Goal: Find specific page/section: Find specific page/section

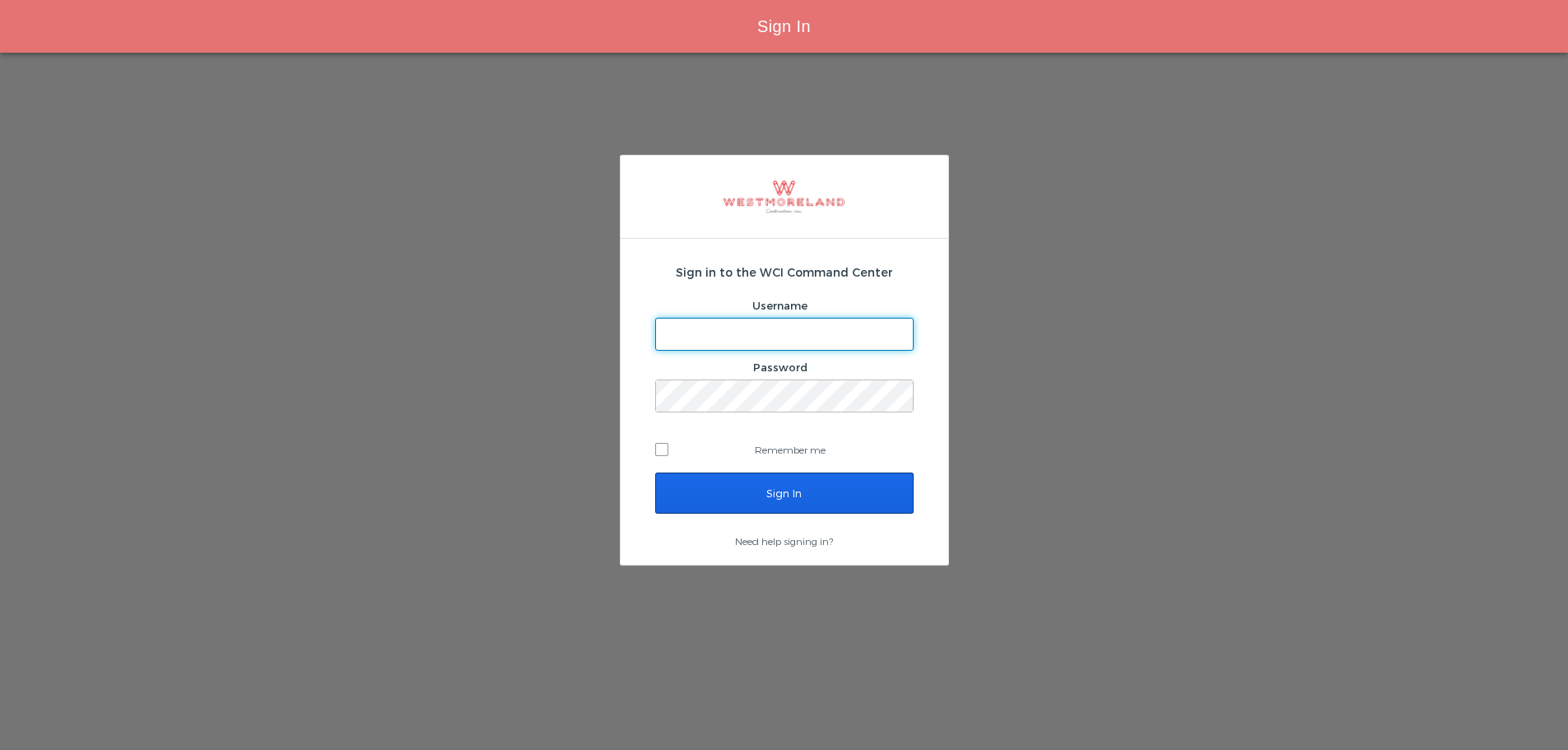
type input "[EMAIL_ADDRESS][PERSON_NAME][DOMAIN_NAME]"
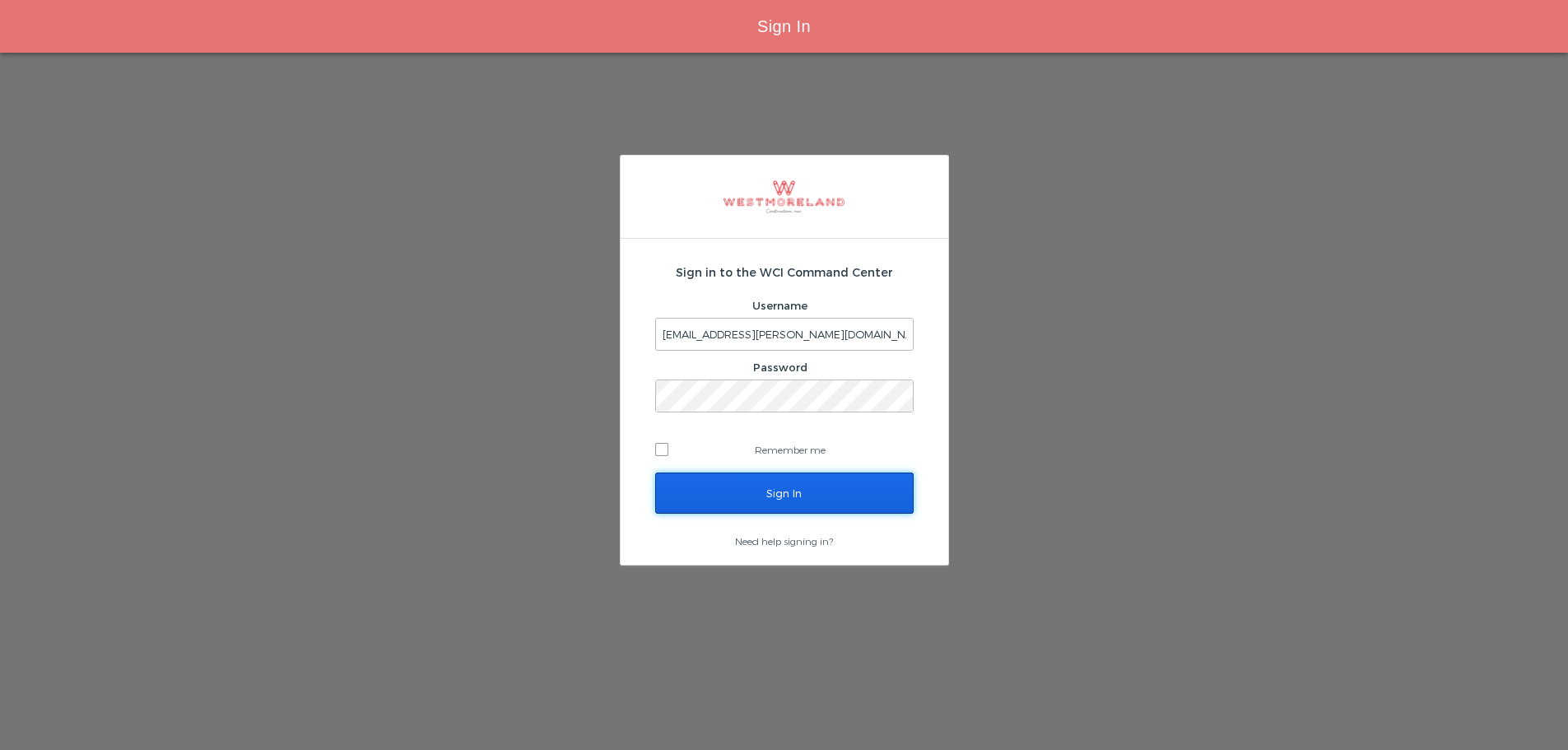
click at [750, 508] on input "Sign In" at bounding box center [784, 493] width 258 height 41
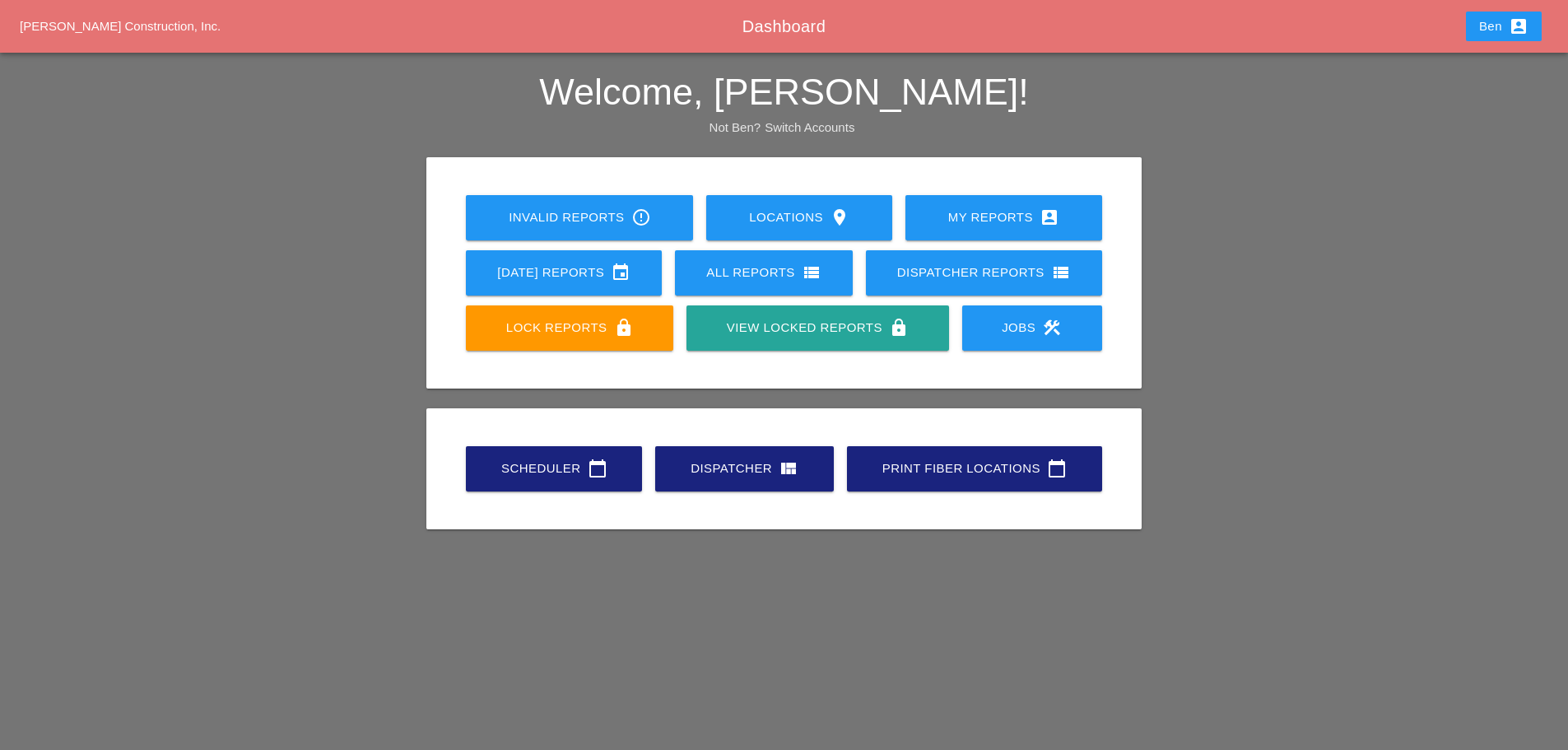
click at [568, 488] on link "Scheduler calendar_today" at bounding box center [554, 469] width 176 height 45
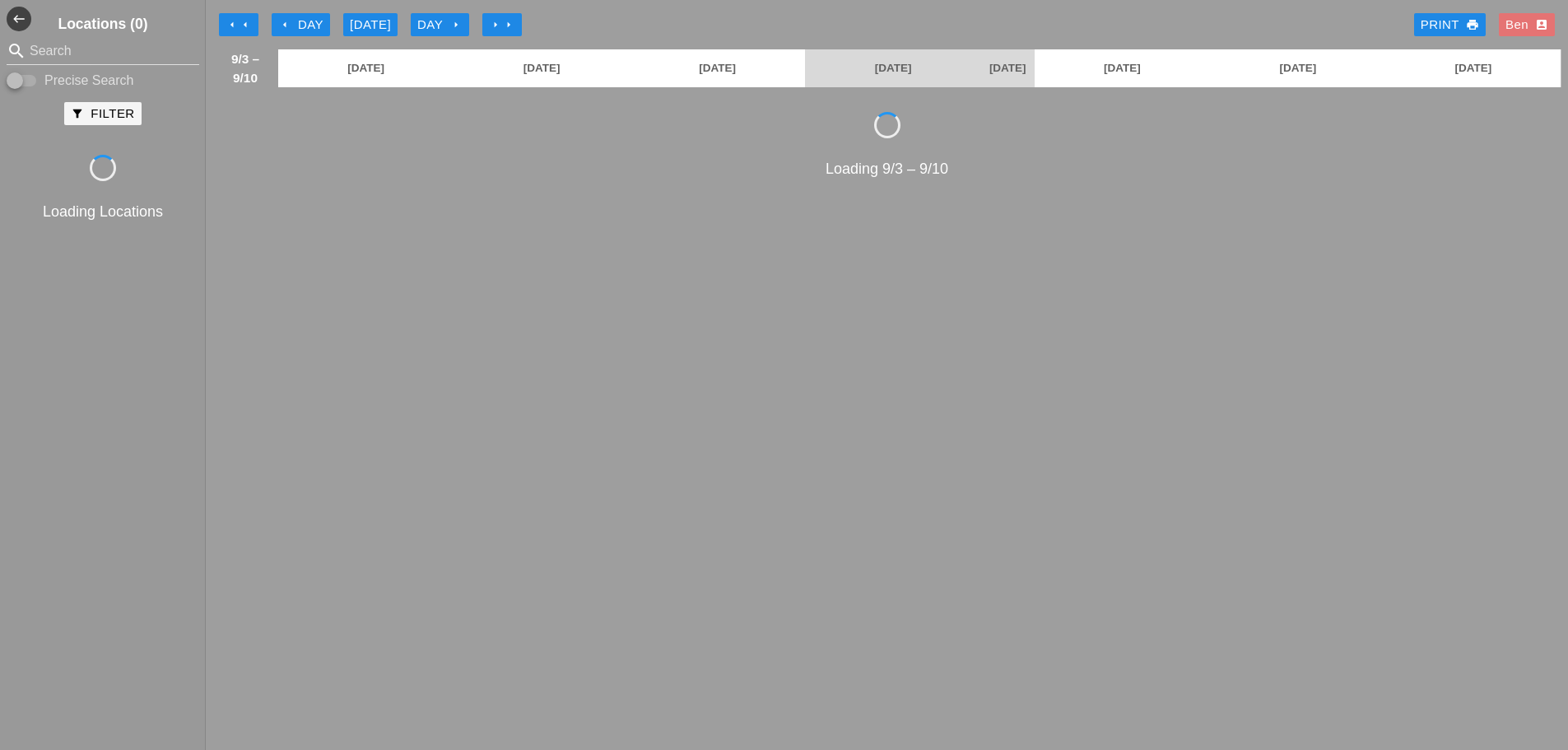
click at [561, 483] on div "Loading 9/3 – 9/10" at bounding box center [886, 412] width 1349 height 600
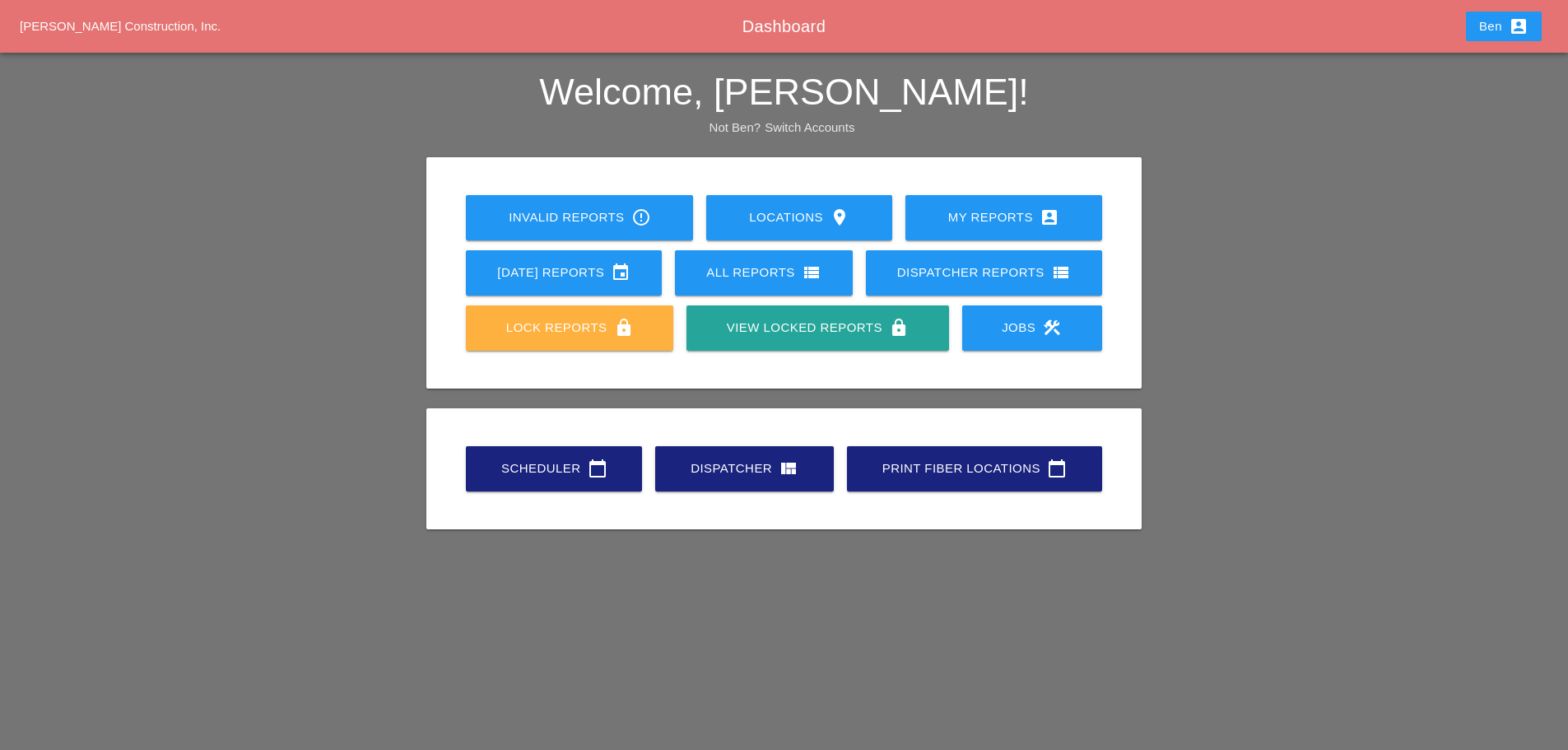
click at [472, 326] on link "Lock Reports lock" at bounding box center [570, 327] width 208 height 45
